Goal: Task Accomplishment & Management: Manage account settings

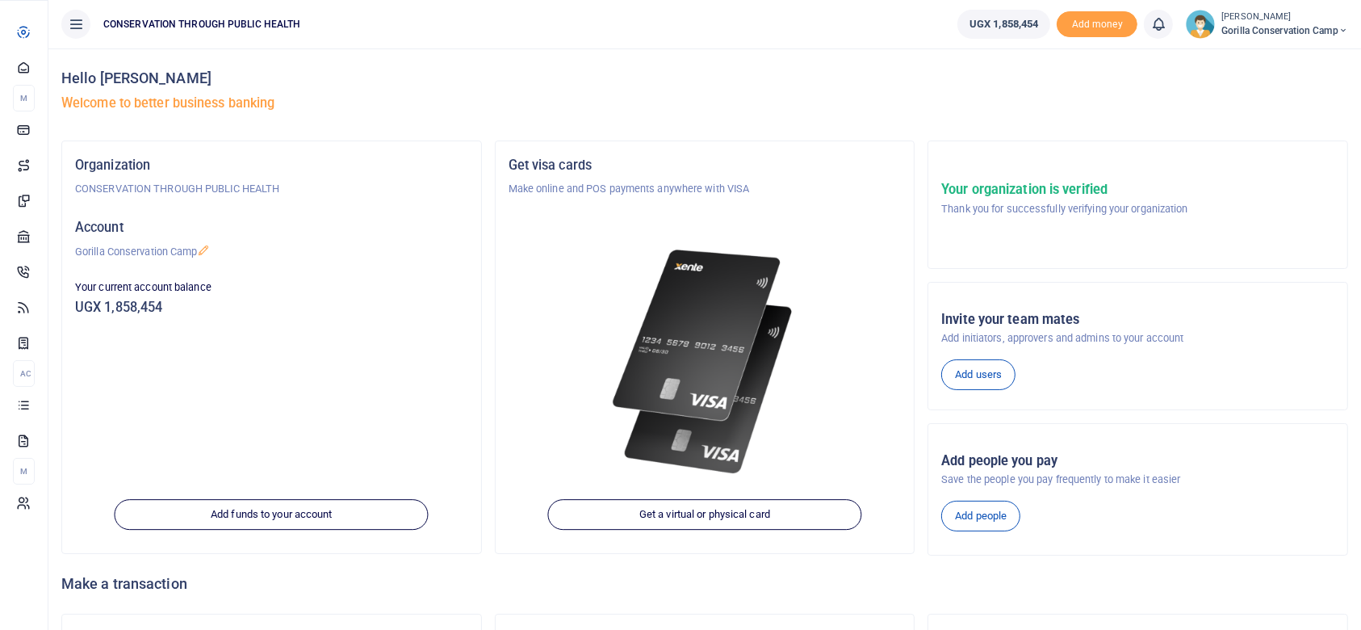
click at [0, 0] on span "Dashboard" at bounding box center [0, 0] width 0 height 0
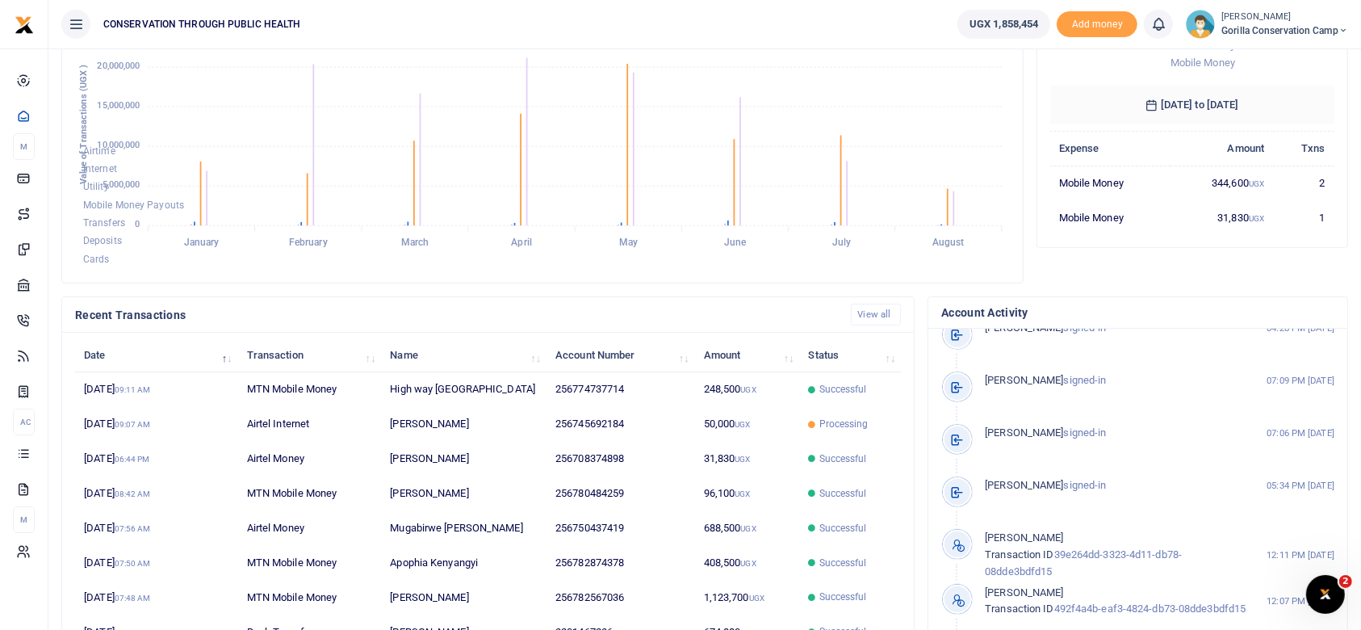
click at [1195, 24] on img at bounding box center [1200, 24] width 29 height 29
click at [1276, 115] on link "Logout" at bounding box center [1287, 118] width 128 height 23
